Goal: Navigation & Orientation: Understand site structure

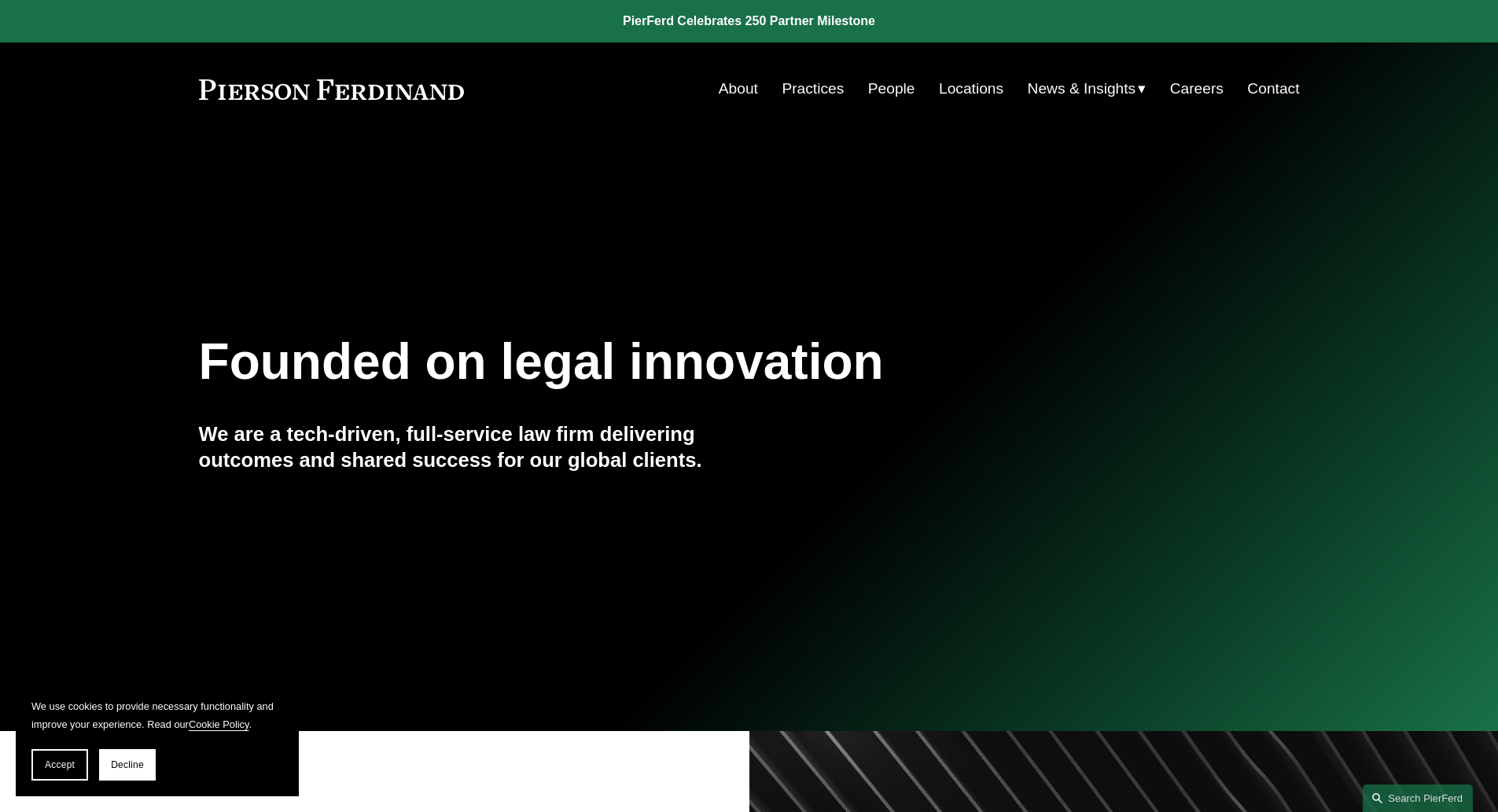
click at [907, 96] on link "People" at bounding box center [891, 88] width 47 height 30
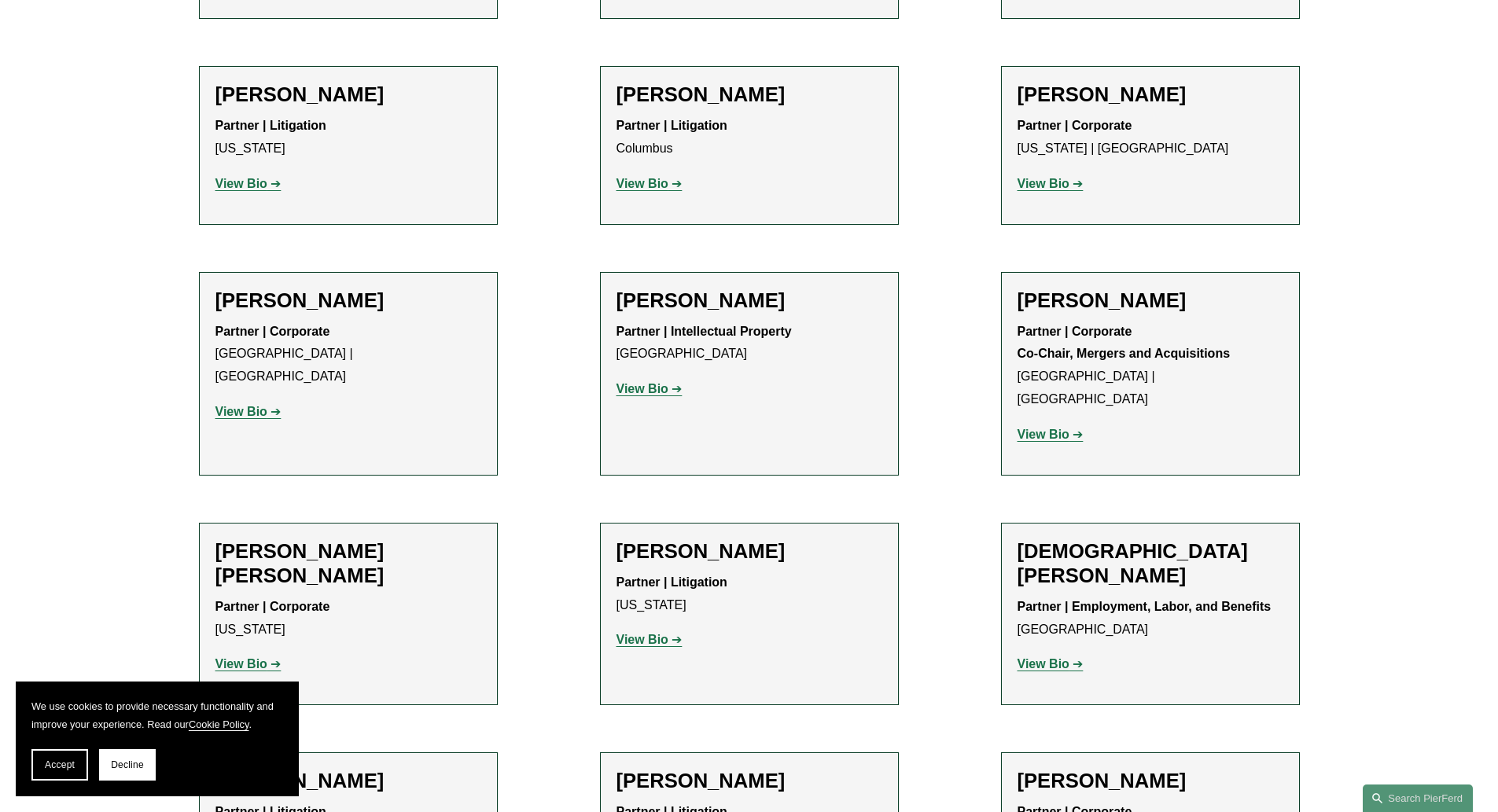
scroll to position [4010, 0]
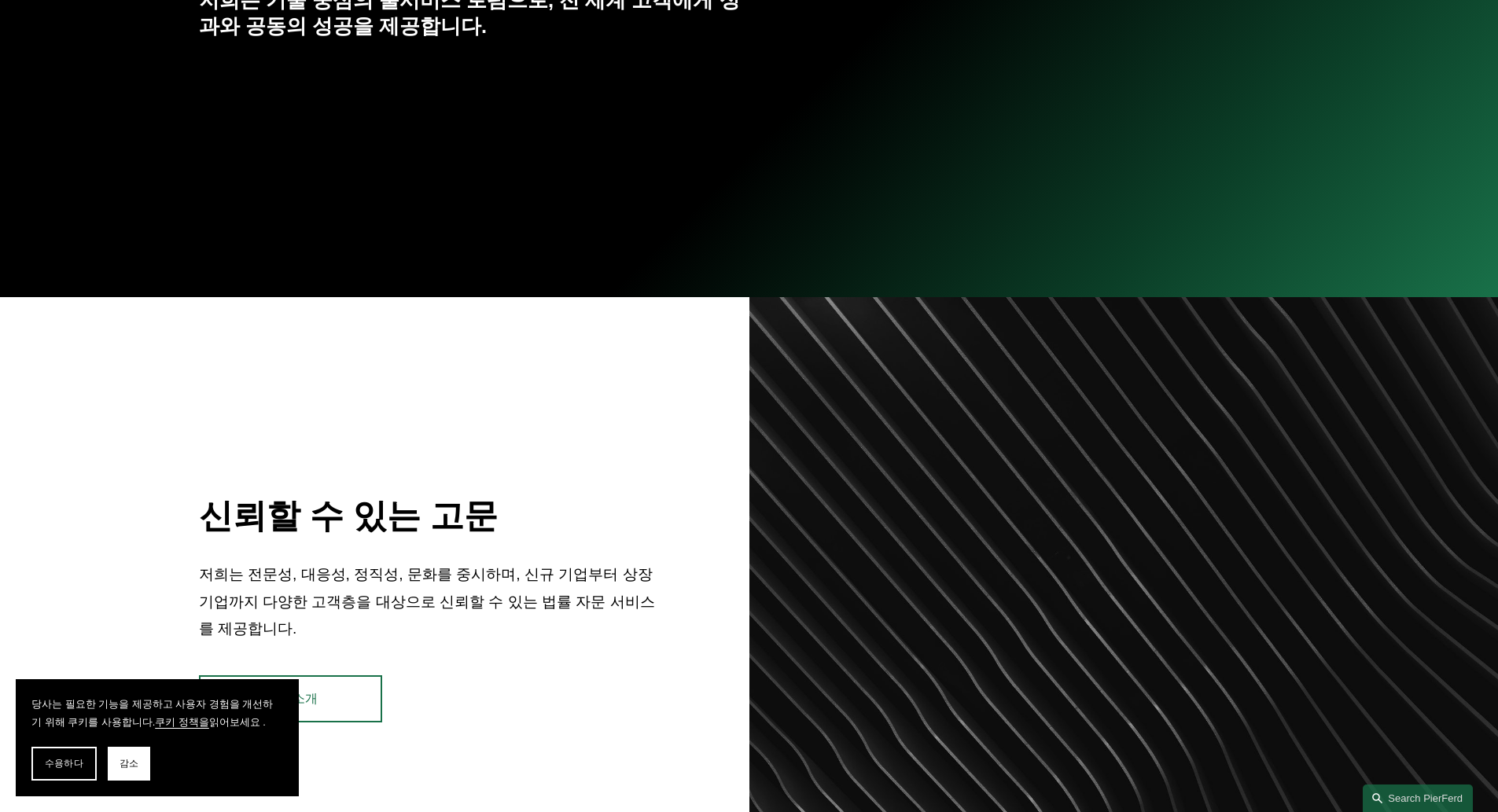
scroll to position [472, 0]
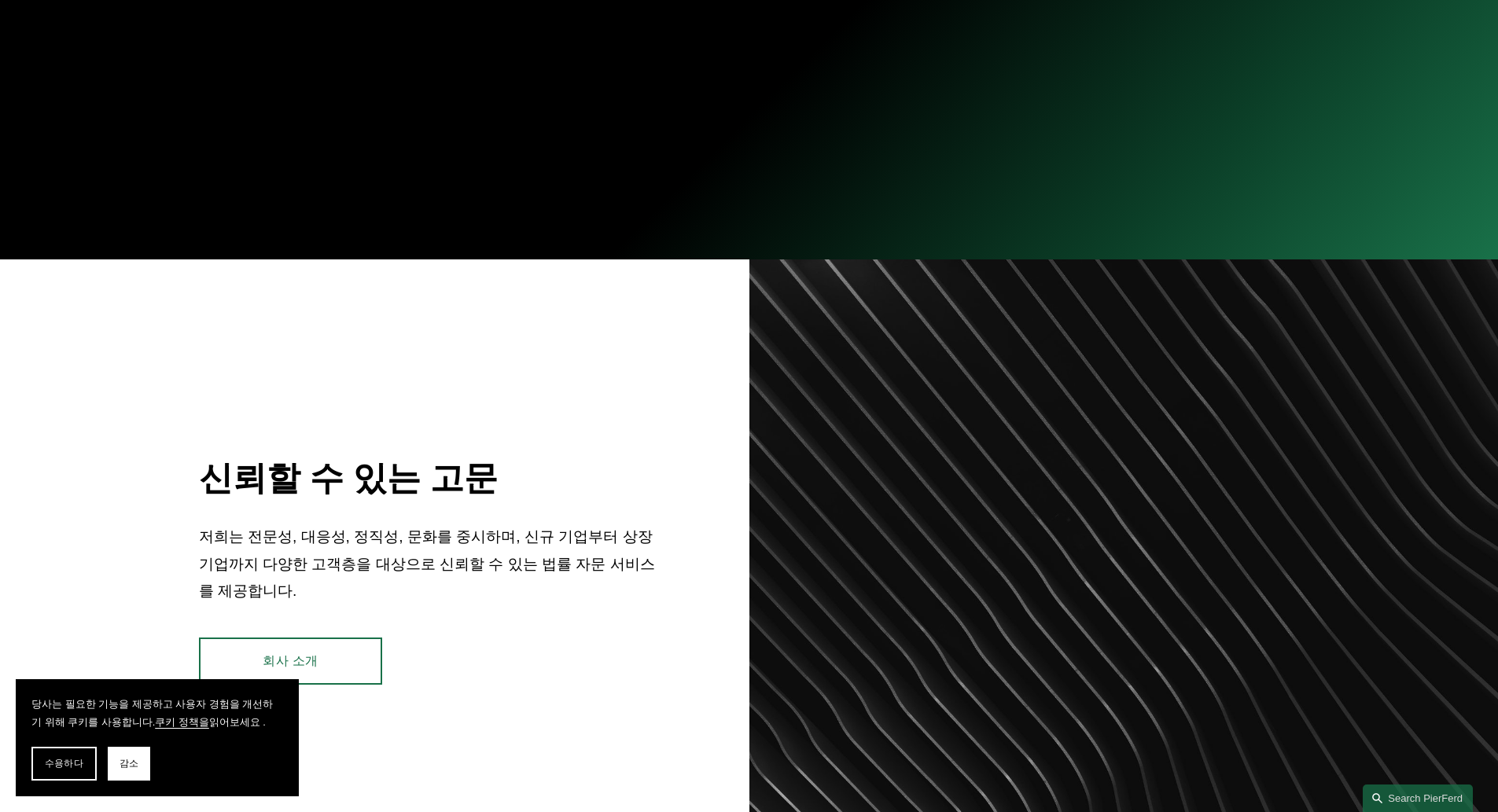
drag, startPoint x: 135, startPoint y: 777, endPoint x: 296, endPoint y: 670, distance: 193.3
click at [135, 777] on button "감소" at bounding box center [128, 764] width 43 height 34
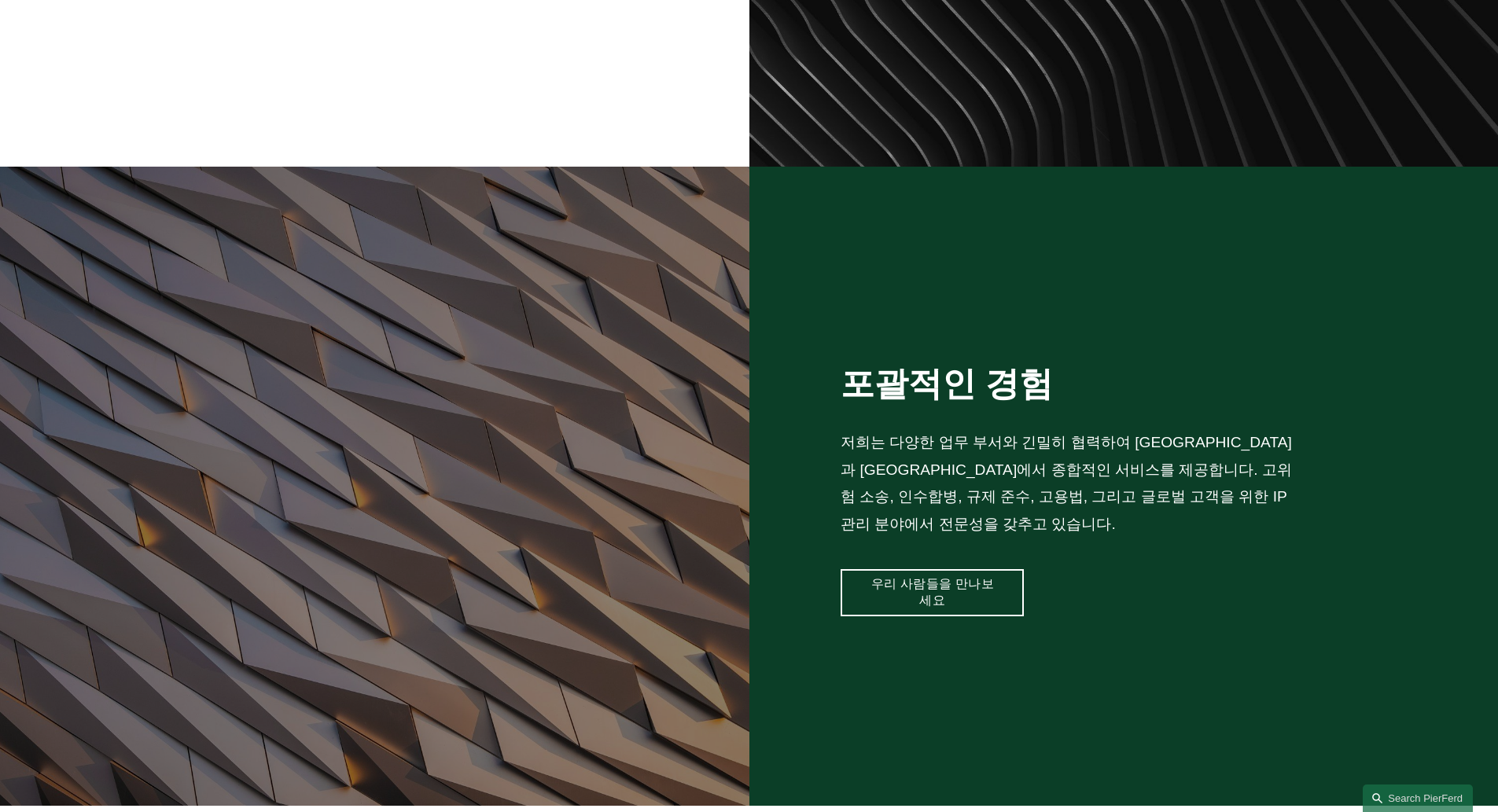
scroll to position [629, 0]
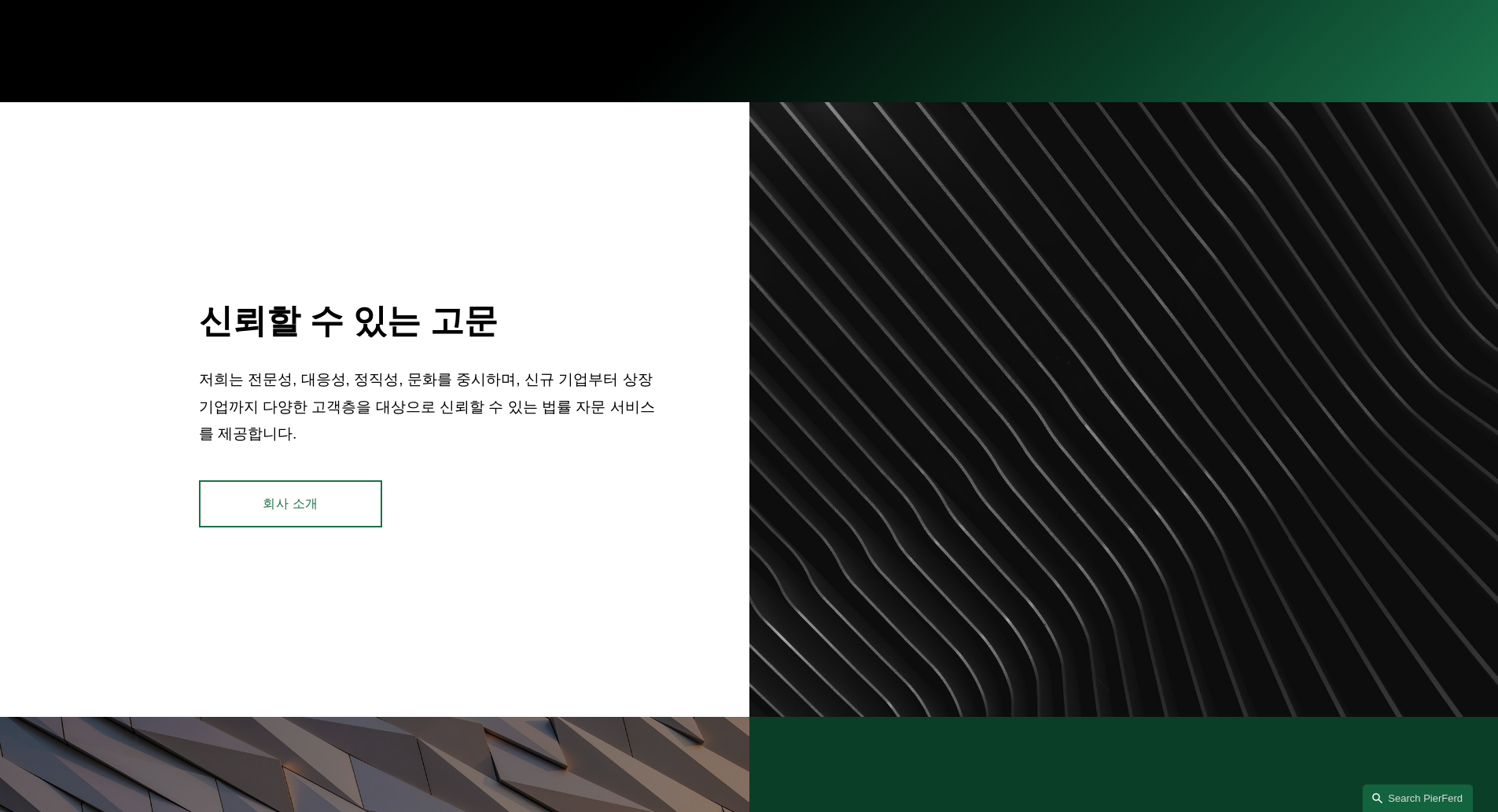
click at [301, 475] on div "신뢰할 수 있는 고문 저희는 전문성, 대응성, 정직성, 문화를 중시하며, 신규 기업부터 상장 기업까지 다양한 고객층을 대상으로 신뢰할 수 있는…" at bounding box center [749, 410] width 1498 height 615
click at [288, 513] on font "회사 소개" at bounding box center [290, 504] width 55 height 16
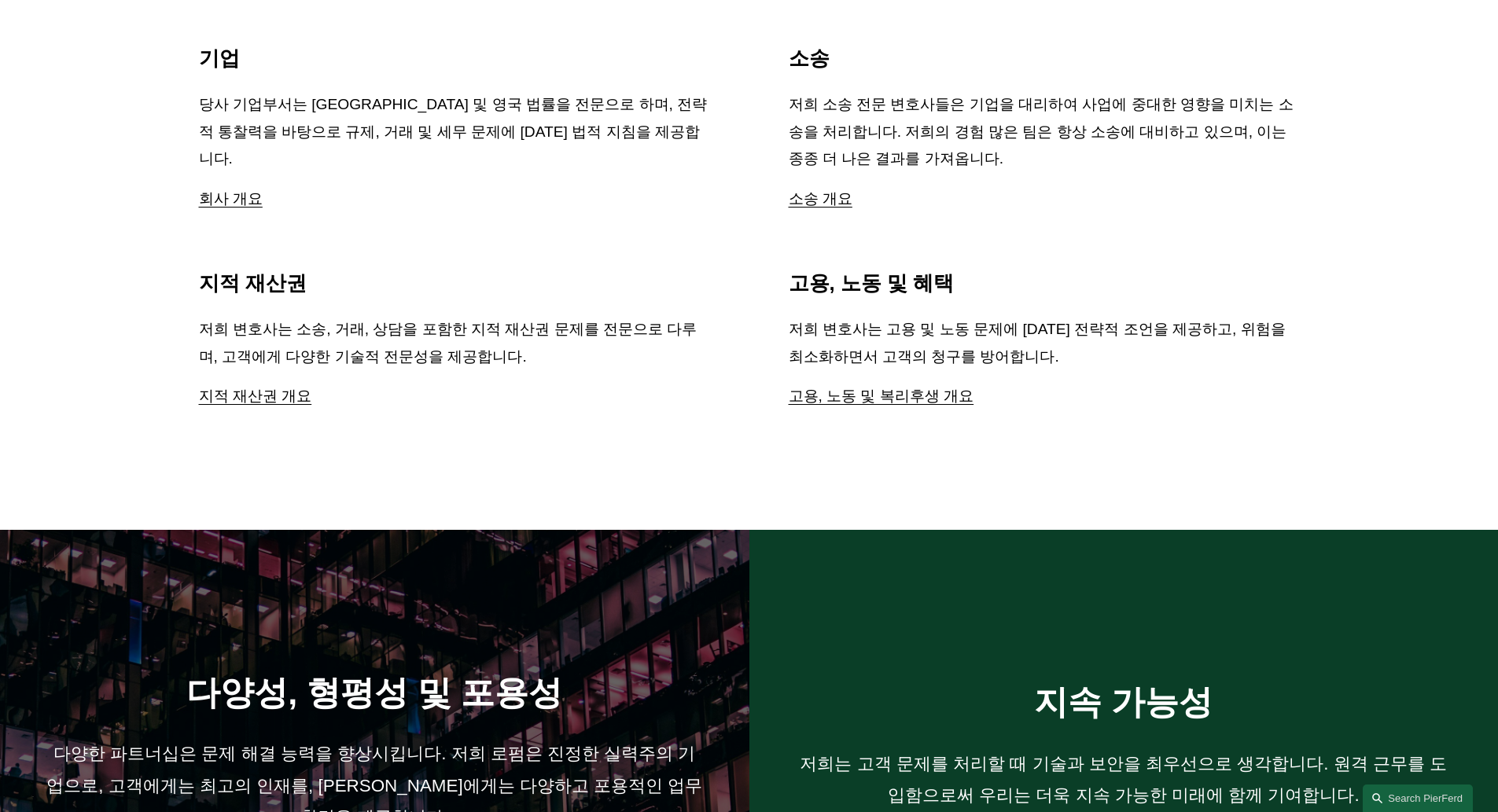
scroll to position [2202, 0]
